Goal: Task Accomplishment & Management: Manage account settings

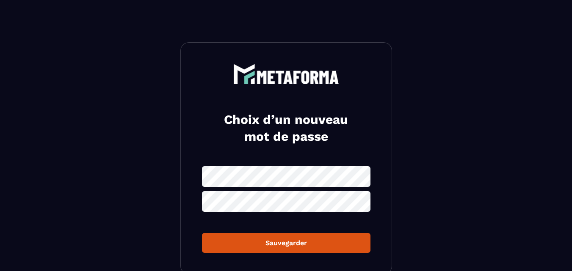
click at [304, 164] on div "Choix d’un nouveau mot de passe Sauvegarder" at bounding box center [286, 158] width 212 height 232
click at [364, 174] on icon at bounding box center [361, 177] width 10 height 10
click at [361, 203] on icon at bounding box center [361, 202] width 10 height 10
click at [291, 256] on div "Choix d’un nouveau mot de passe Sauvegarder" at bounding box center [286, 158] width 212 height 232
click at [290, 244] on div "Sauvegarder" at bounding box center [286, 243] width 155 height 8
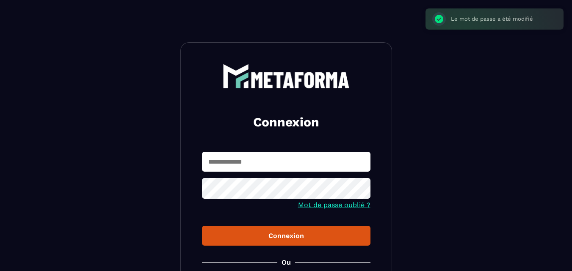
type input "**********"
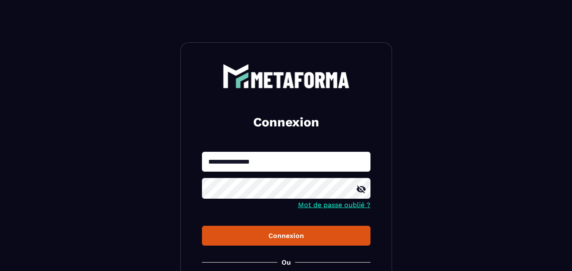
click at [362, 190] on icon at bounding box center [360, 190] width 9 height 8
click at [292, 238] on div "Connexion" at bounding box center [286, 236] width 155 height 8
